Goal: Transaction & Acquisition: Purchase product/service

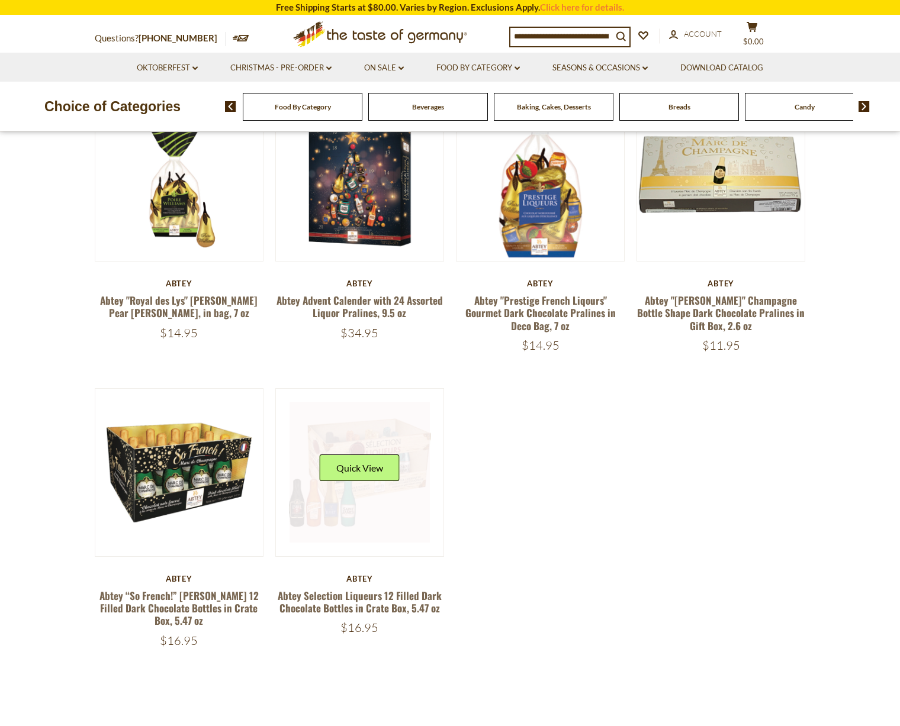
scroll to position [156, 0]
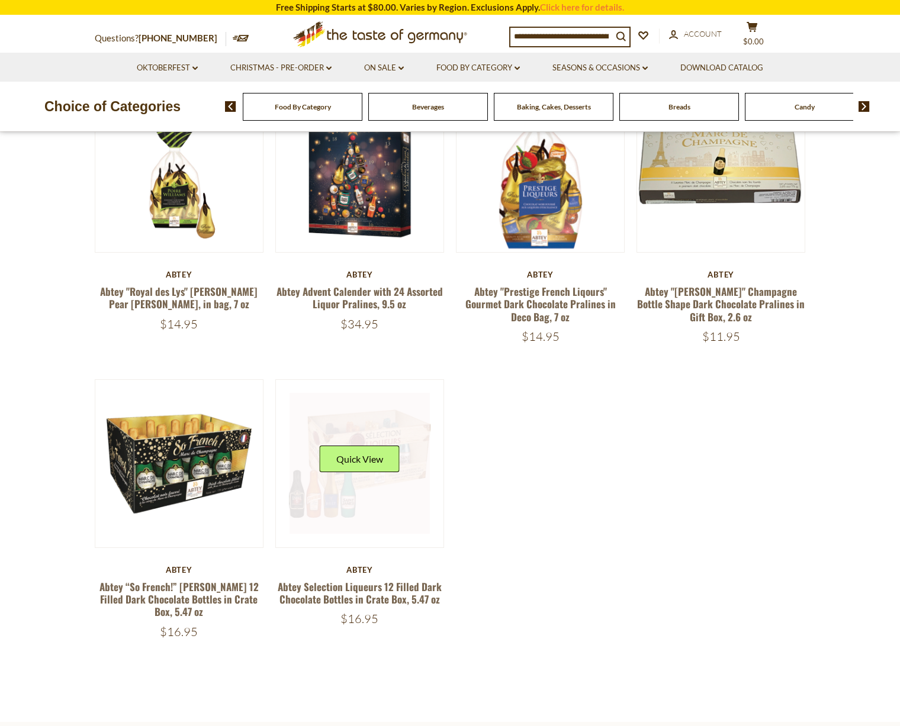
click at [376, 472] on button "Quick View" at bounding box center [360, 459] width 80 height 27
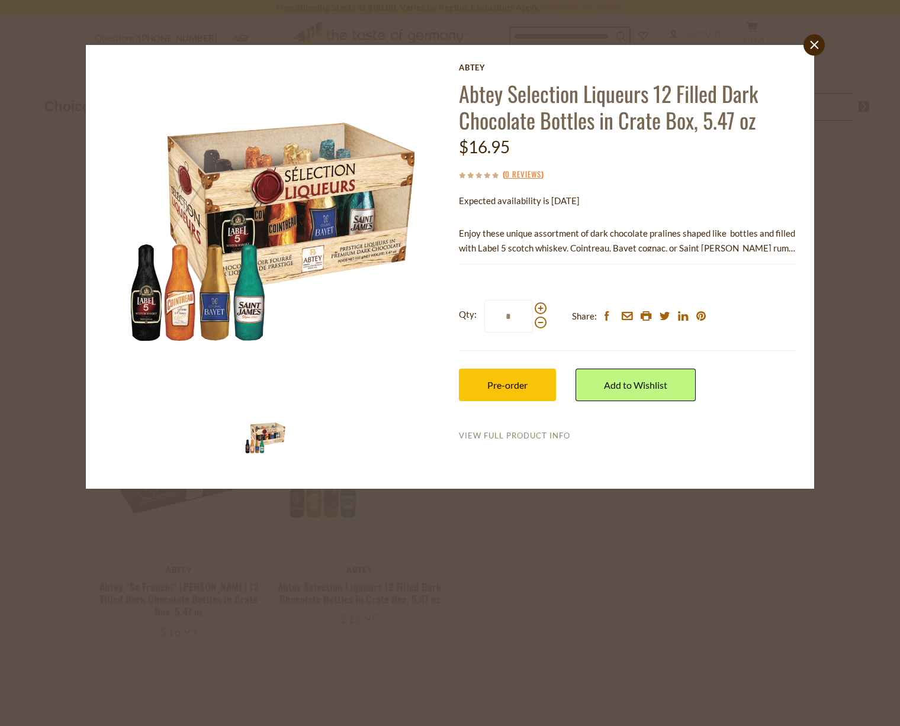
click at [511, 434] on link "View Full Product Info" at bounding box center [514, 436] width 111 height 11
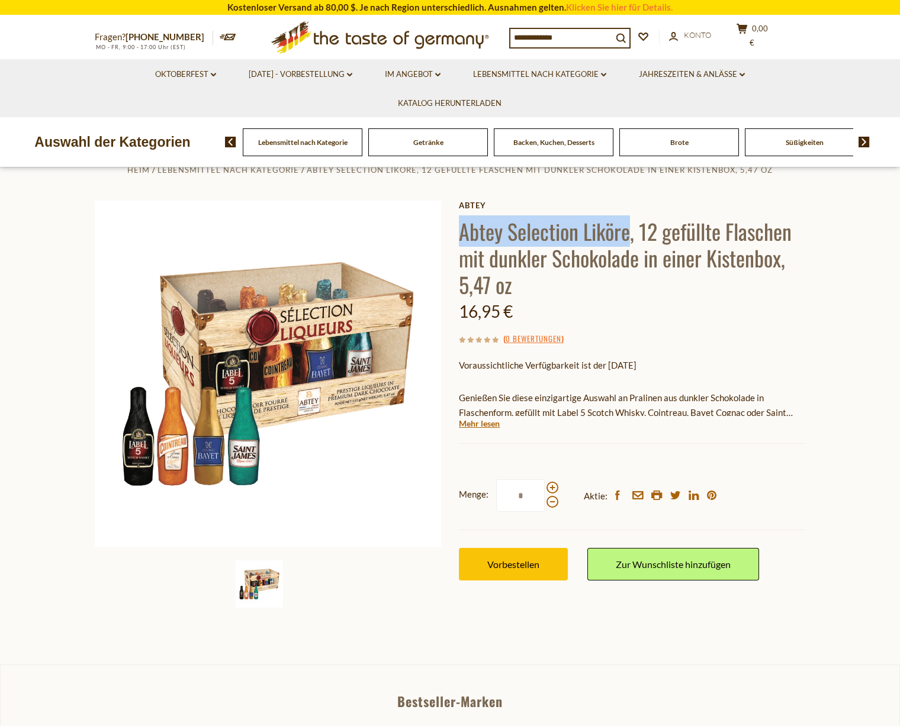
drag, startPoint x: 462, startPoint y: 229, endPoint x: 629, endPoint y: 246, distance: 168.4
click at [629, 246] on font "Abtey Selection Liköre, 12 gefüllte Flaschen mit dunkler Schokolade in einer Ki…" at bounding box center [625, 257] width 333 height 85
copy font "Abtey Selection Liköre"
